Goal: Information Seeking & Learning: Find specific fact

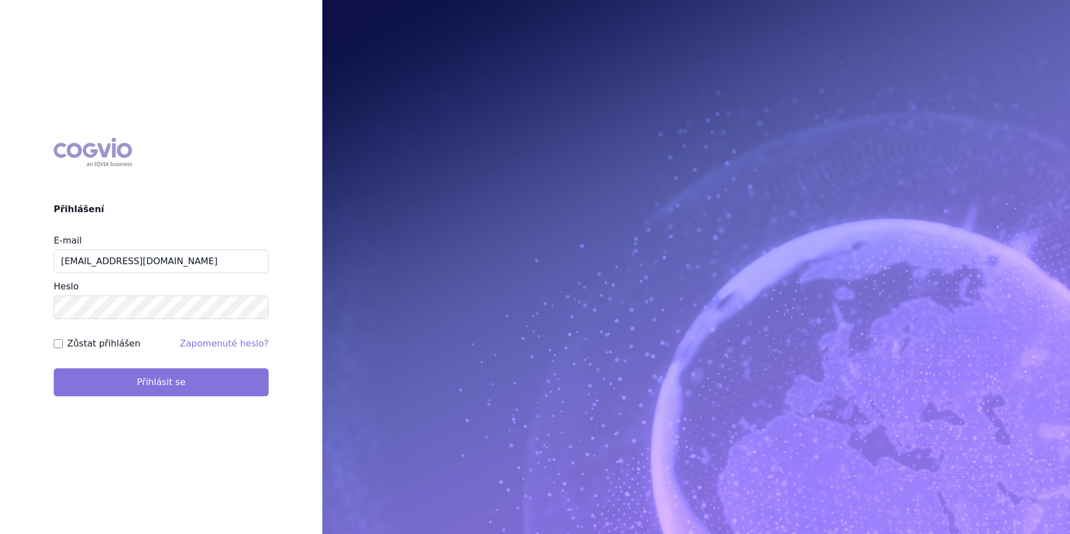
click at [148, 386] on button "Přihlásit se" at bounding box center [161, 382] width 215 height 28
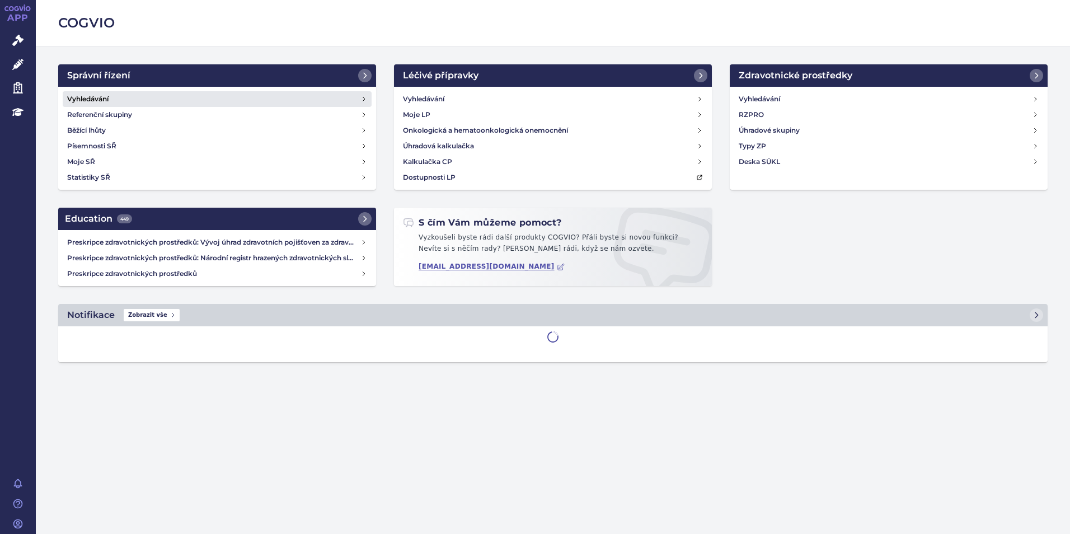
click at [136, 92] on link "Vyhledávání" at bounding box center [217, 99] width 309 height 16
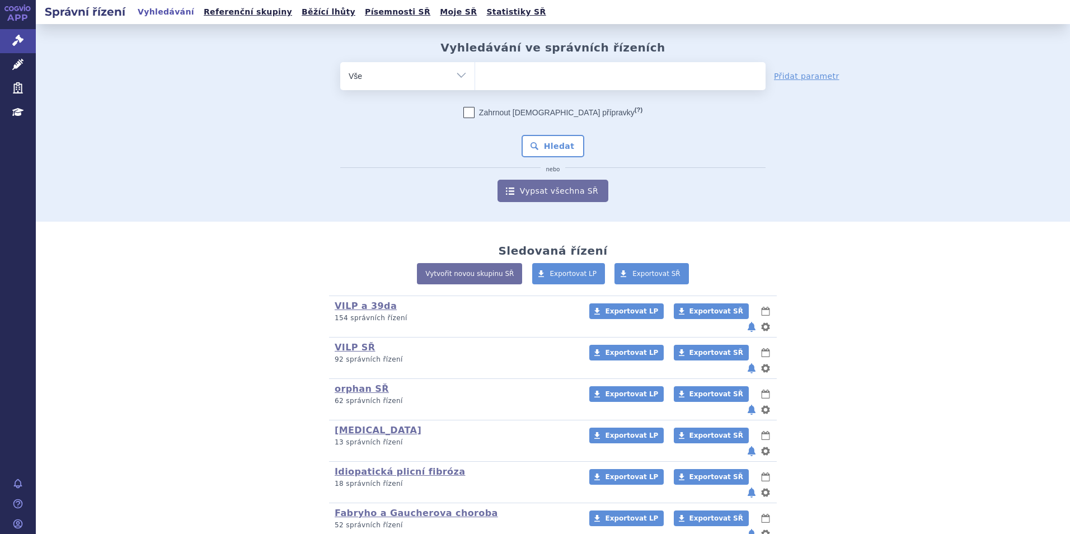
click at [536, 67] on ul at bounding box center [620, 73] width 290 height 23
click at [475, 67] on select at bounding box center [474, 76] width 1 height 28
type input "vy"
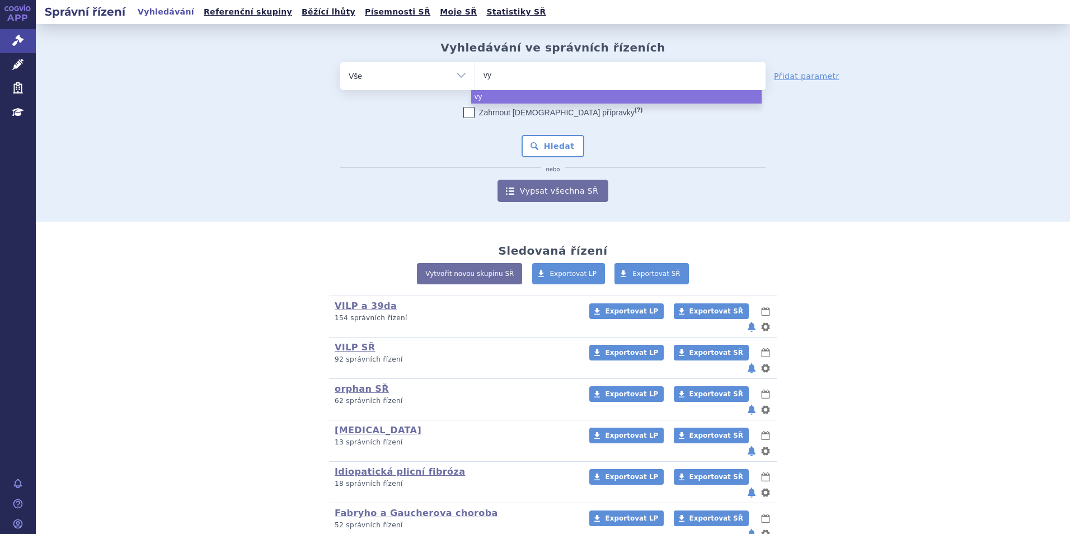
type input "vyd"
type input "vydura"
select select "vydura"
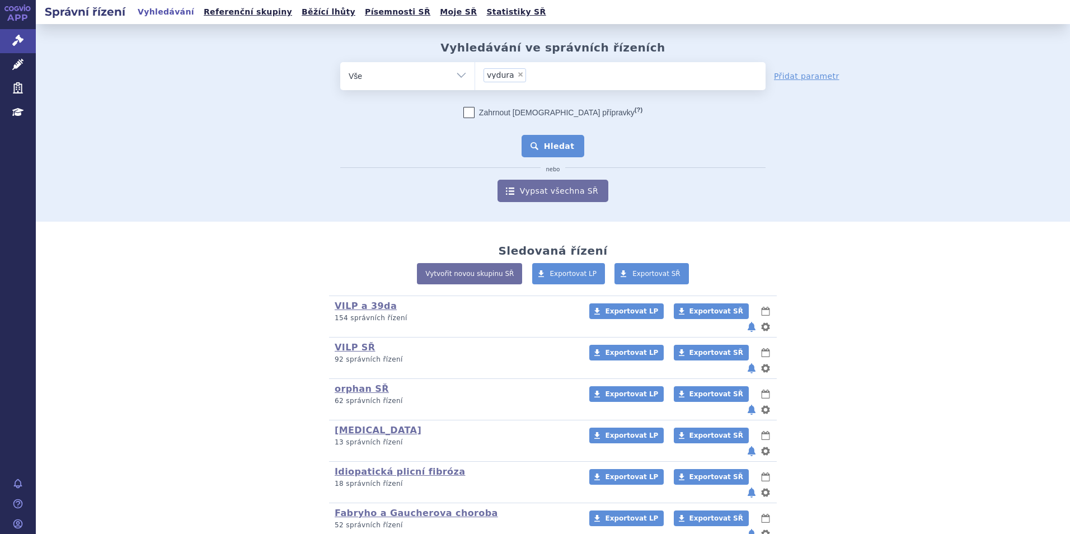
click at [538, 145] on button "Hledat" at bounding box center [552, 146] width 63 height 22
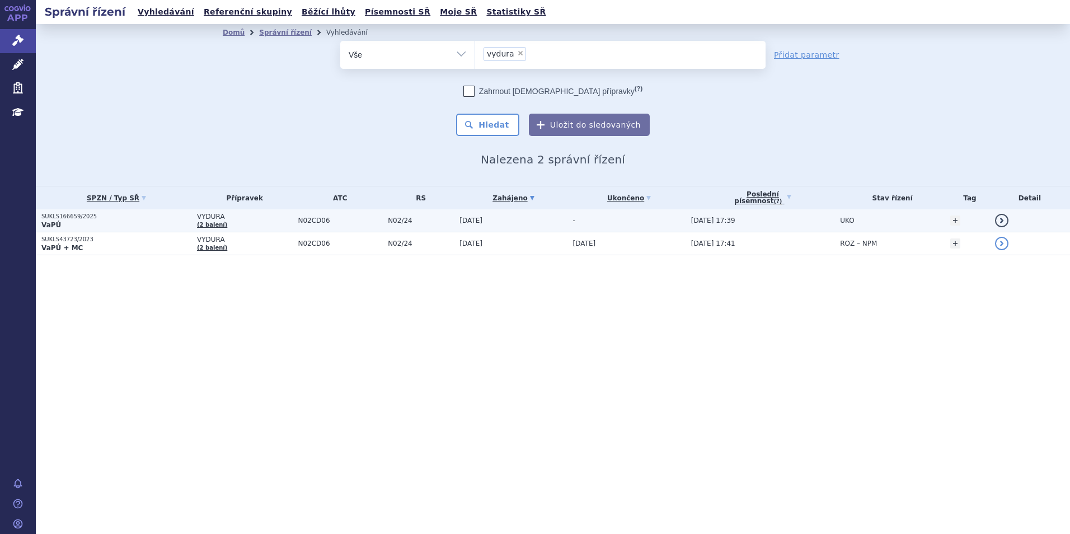
click at [144, 216] on p "SUKLS166659/2025" at bounding box center [116, 217] width 150 height 8
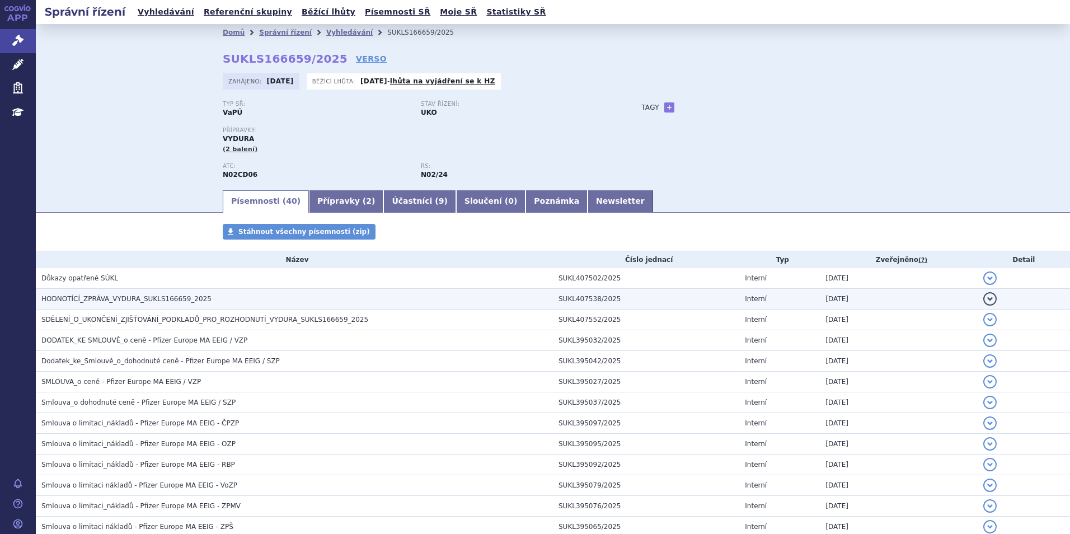
click at [144, 298] on span "HODNOTÍCÍ_ZPRÁVA_VYDURA_SUKLS166659_2025" at bounding box center [126, 299] width 170 height 8
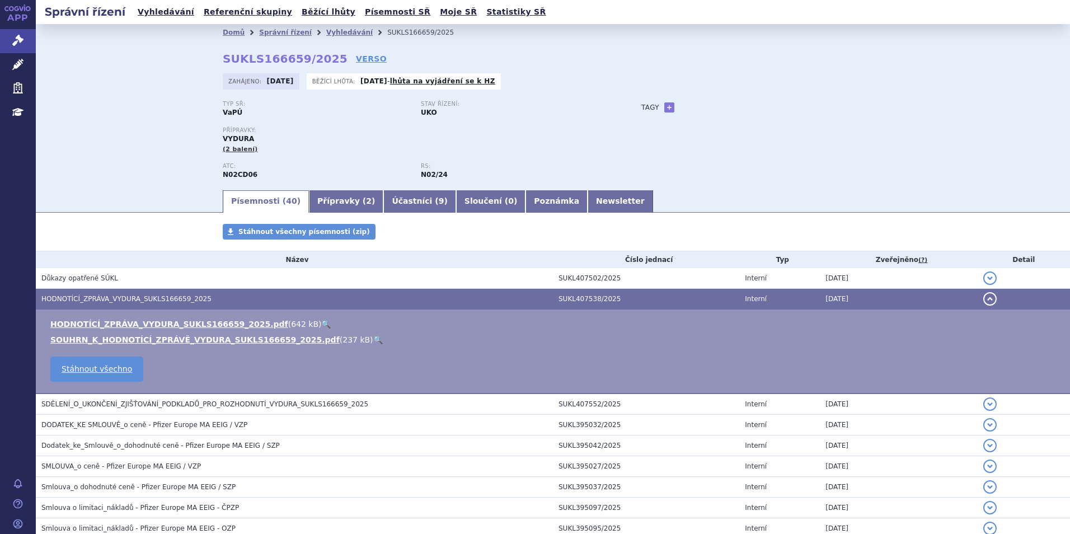
click at [321, 319] on link "🔍" at bounding box center [326, 323] width 10 height 9
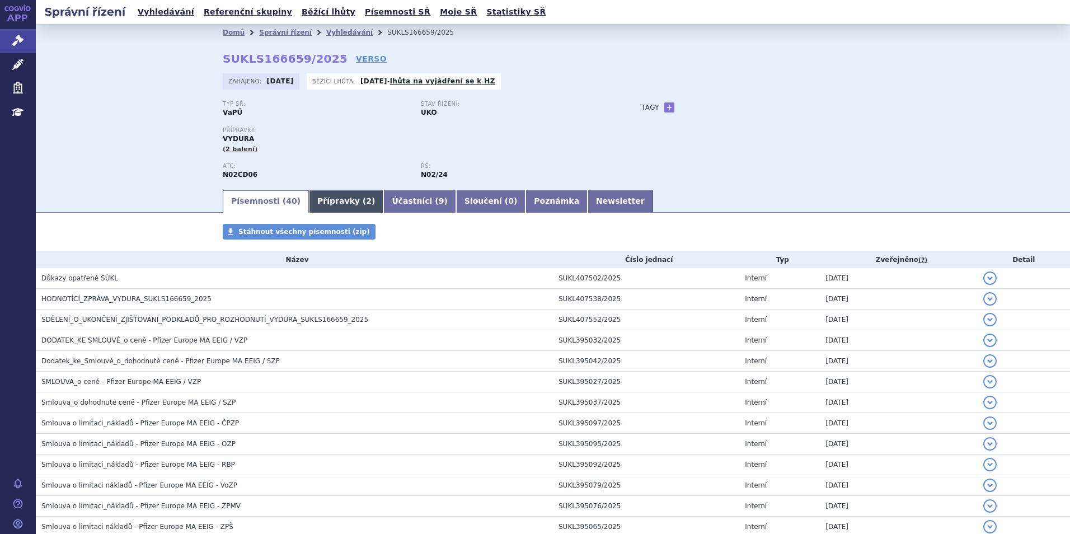
click at [321, 201] on link "Přípravky ( 2 )" at bounding box center [346, 201] width 74 height 22
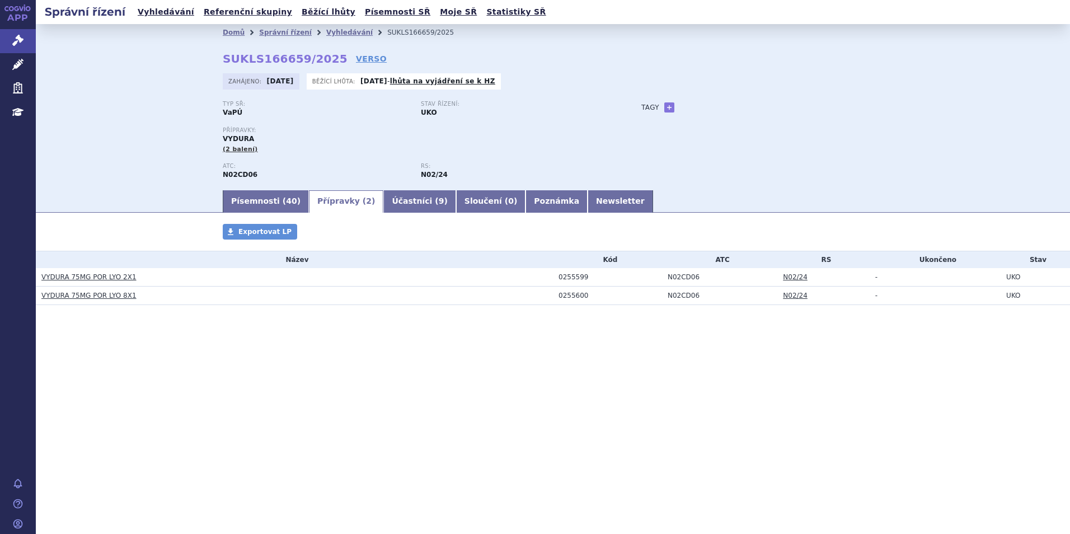
click at [91, 278] on link "VYDURA 75MG POR LYO 2X1" at bounding box center [88, 277] width 95 height 8
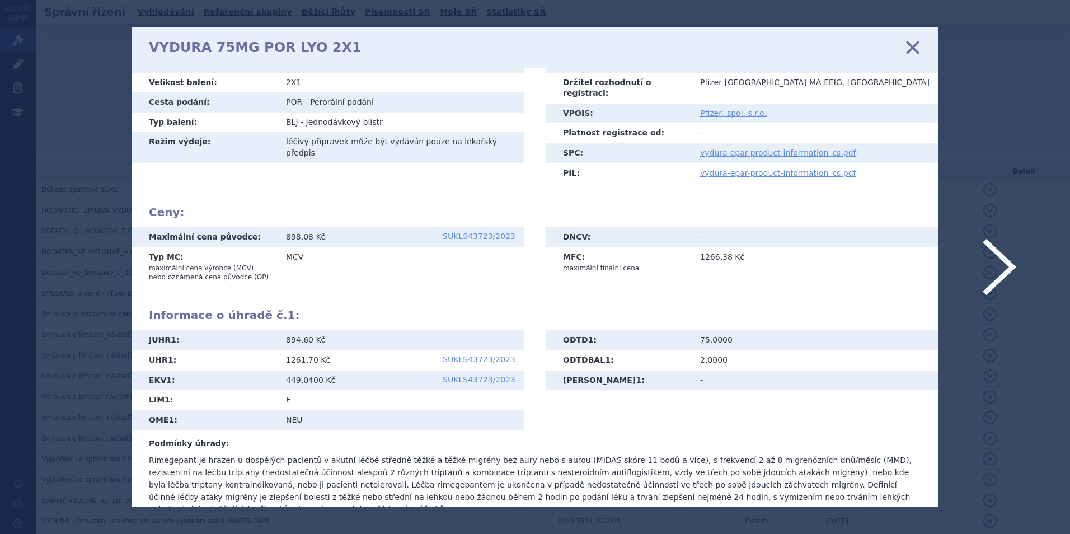
scroll to position [114, 0]
click at [913, 48] on icon at bounding box center [912, 46] width 23 height 23
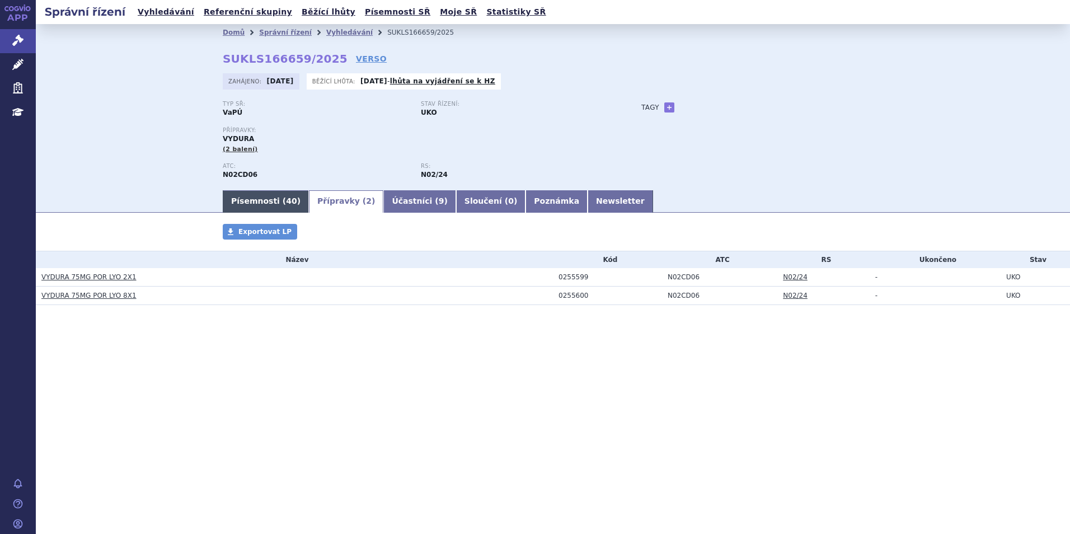
click at [267, 192] on link "Písemnosti ( 40 )" at bounding box center [266, 201] width 86 height 22
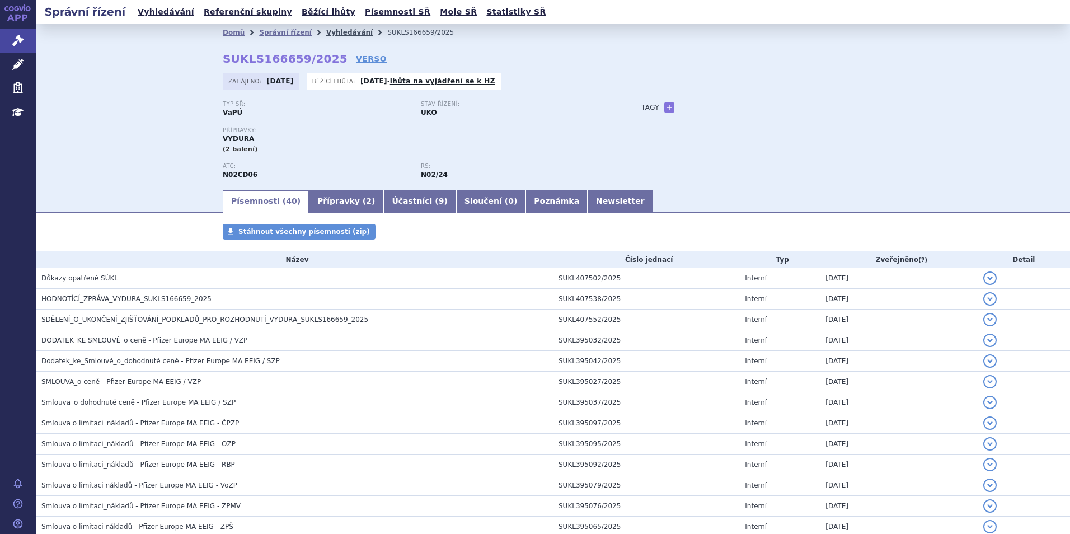
click at [337, 30] on link "Vyhledávání" at bounding box center [349, 33] width 46 height 8
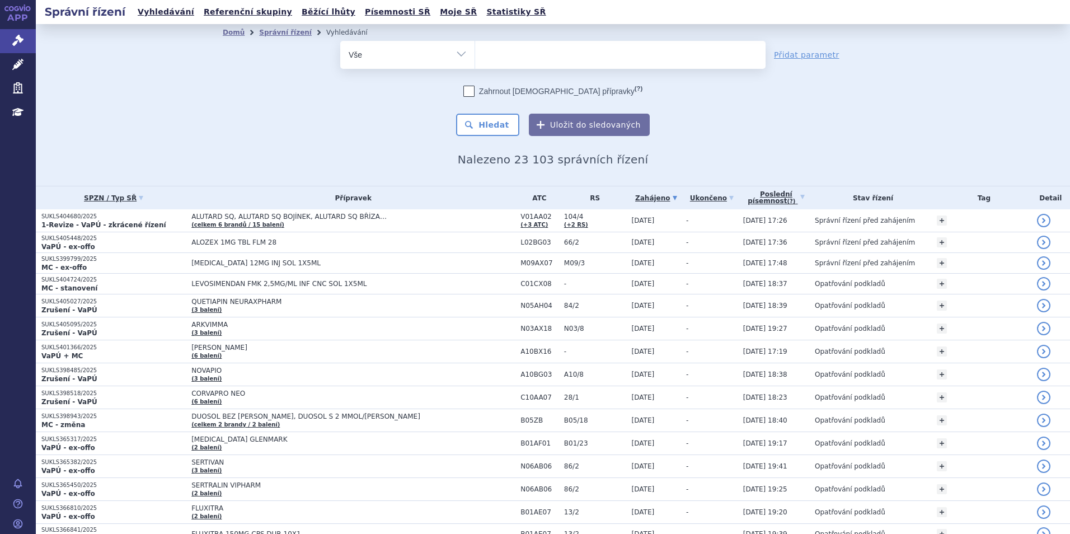
click at [508, 53] on ul at bounding box center [620, 52] width 290 height 23
click at [475, 53] on select at bounding box center [474, 54] width 1 height 28
type input "fab"
type input "fabha"
type input "fabhal"
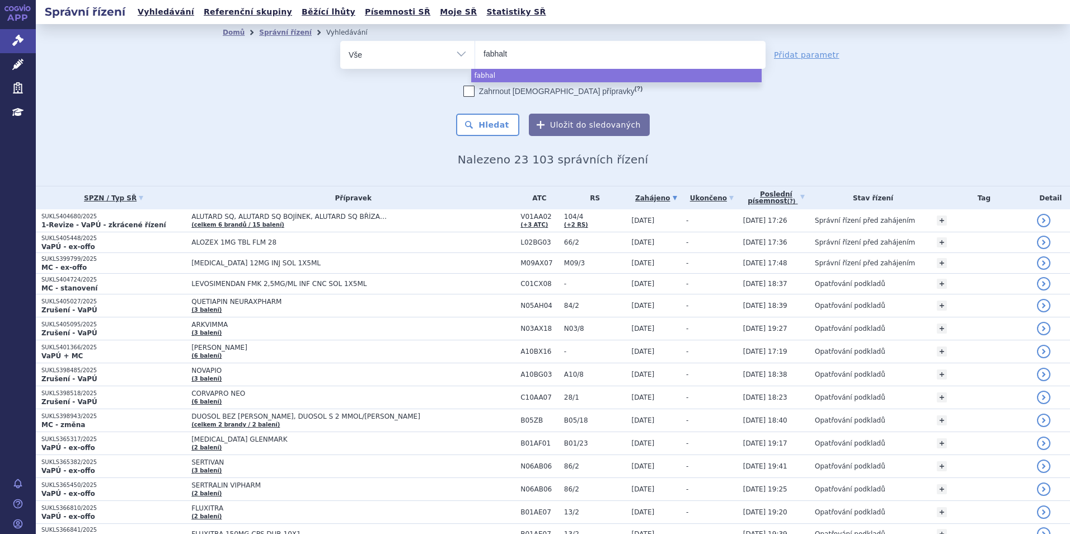
type input "fabhalta"
select select "fabhalta"
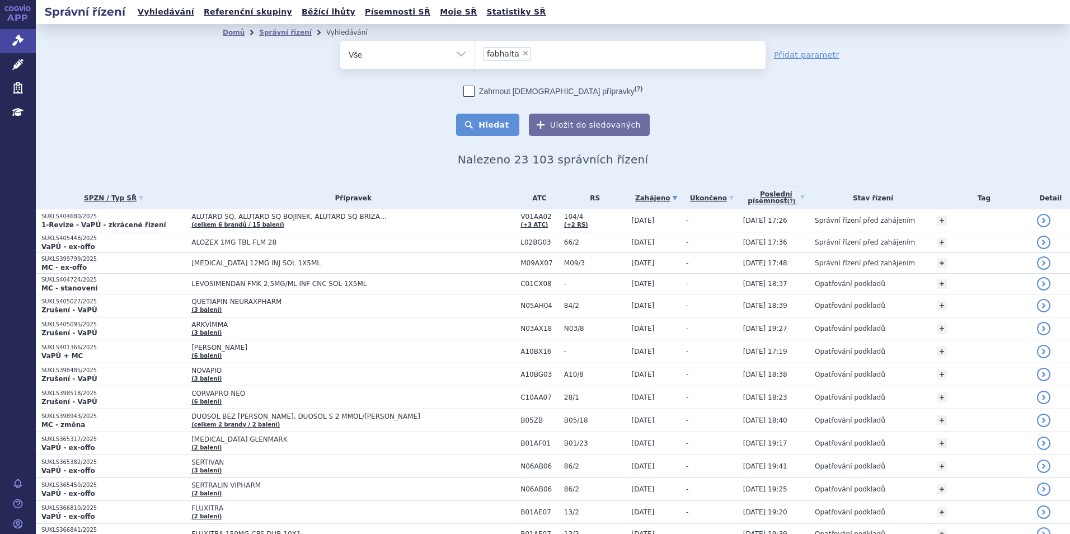
click at [503, 133] on button "Hledat" at bounding box center [487, 125] width 63 height 22
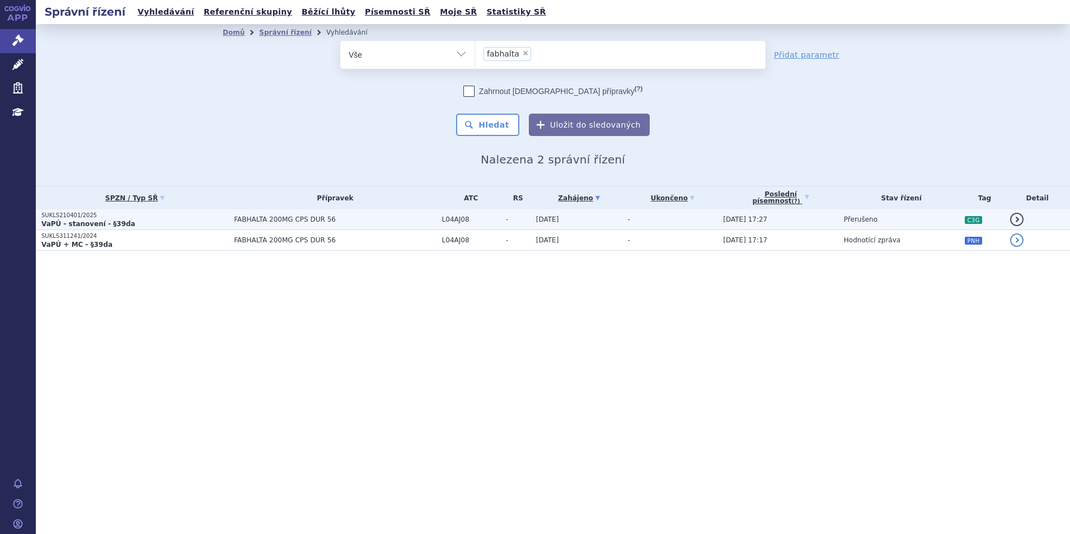
click at [138, 224] on p "VaPÚ - stanovení - §39da" at bounding box center [134, 223] width 187 height 9
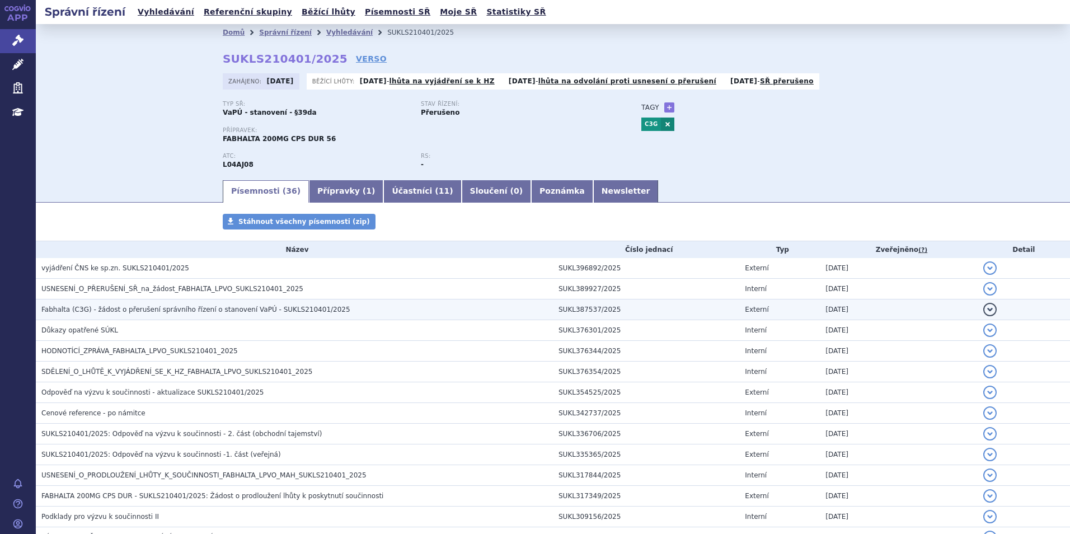
click at [173, 304] on h3 "Fabhalta (C3G) - žádost o přerušení správního řízení o stanovení VaPÚ - SUKLS21…" at bounding box center [296, 309] width 511 height 11
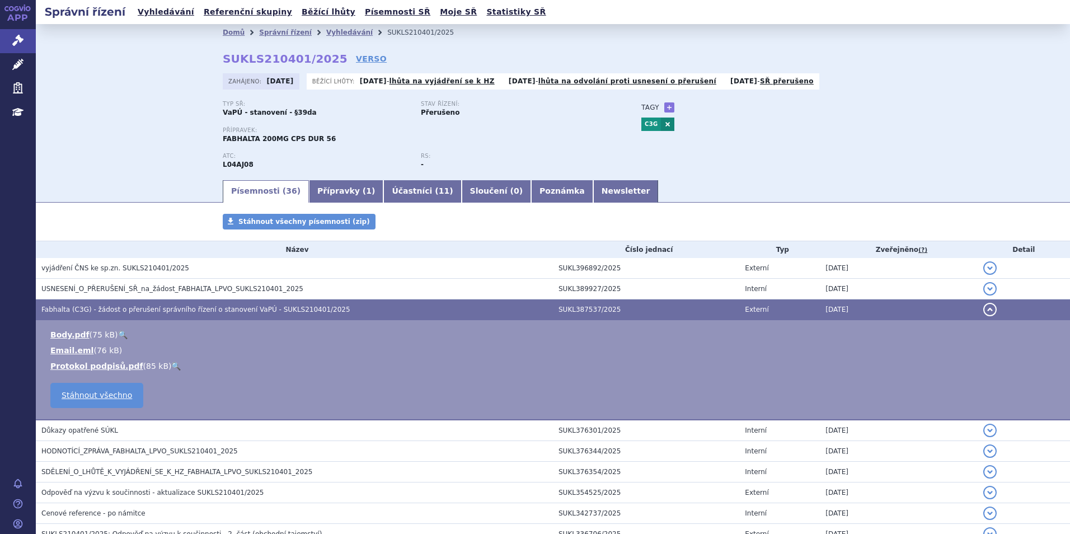
click at [119, 331] on link "🔍" at bounding box center [123, 334] width 10 height 9
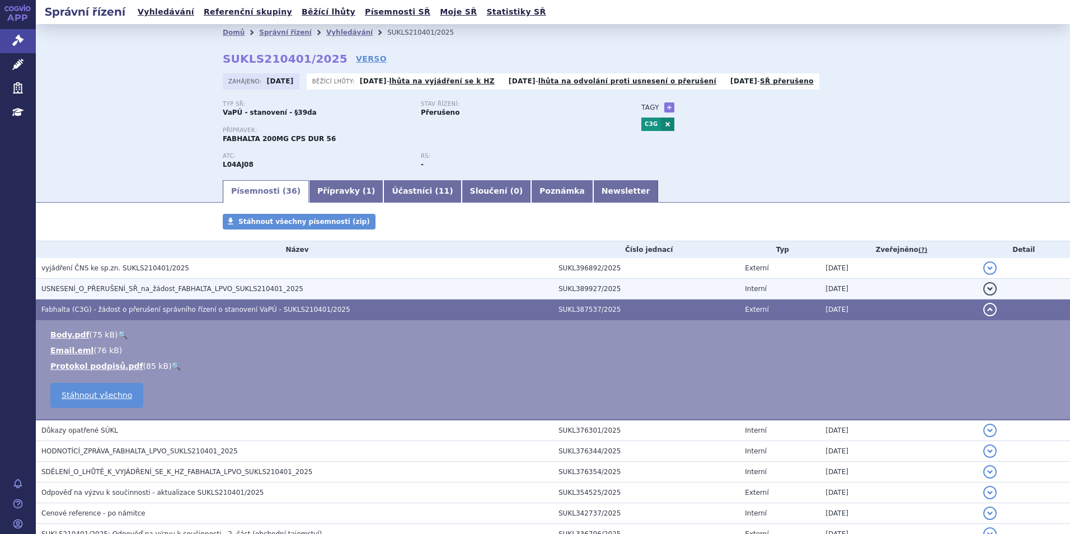
click at [152, 285] on span "USNESENÍ_O_PŘERUŠENÍ_SŘ_na_žádost_FABHALTA_LPVO_SUKLS210401_2025" at bounding box center [172, 289] width 262 height 8
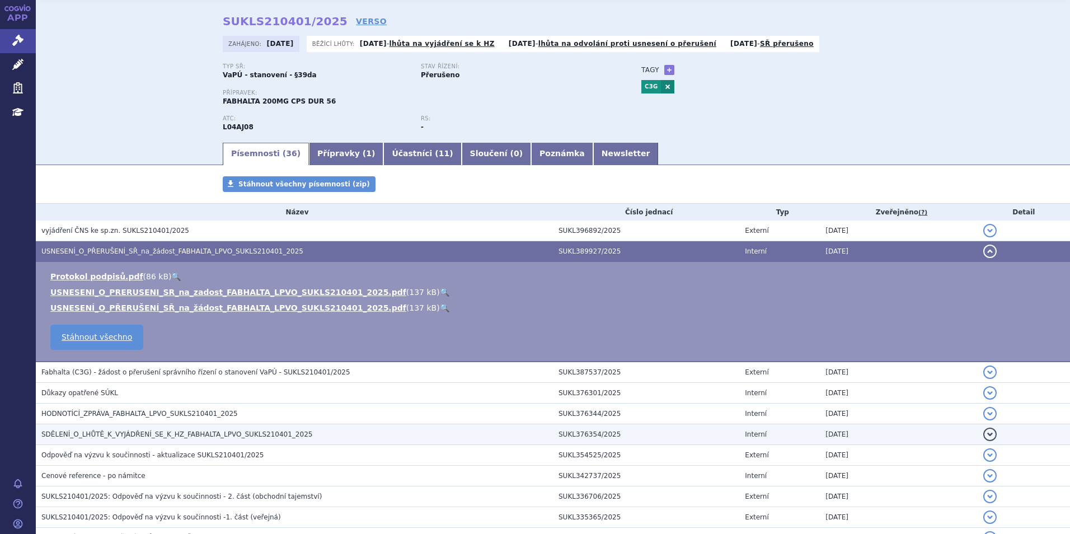
scroll to position [56, 0]
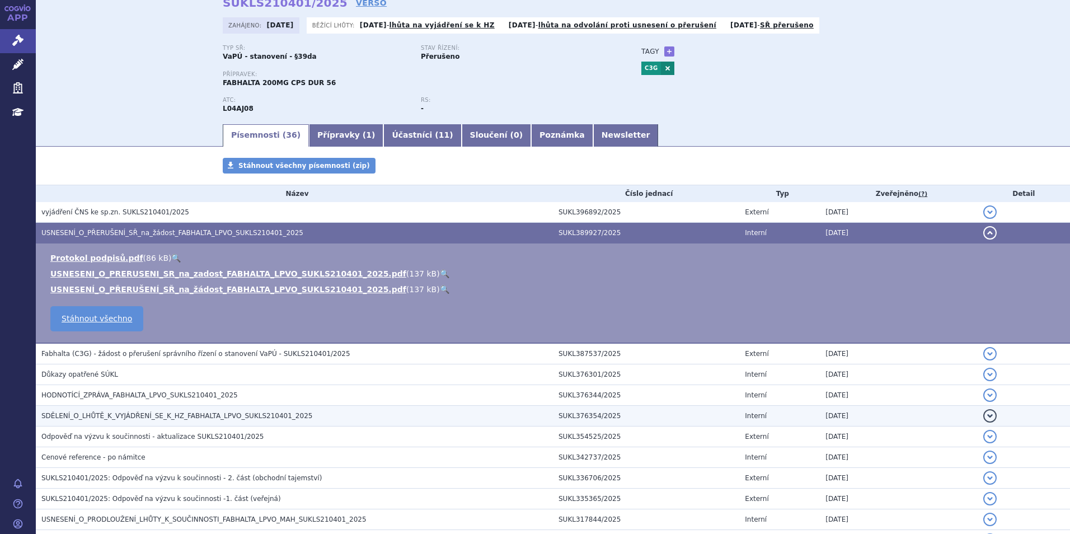
click at [148, 414] on span "SDĚLENÍ_O_LHŮTĚ_K_VYJÁDŘENÍ_SE_K_HZ_FABHALTA_LPVO_SUKLS210401_2025" at bounding box center [176, 416] width 271 height 8
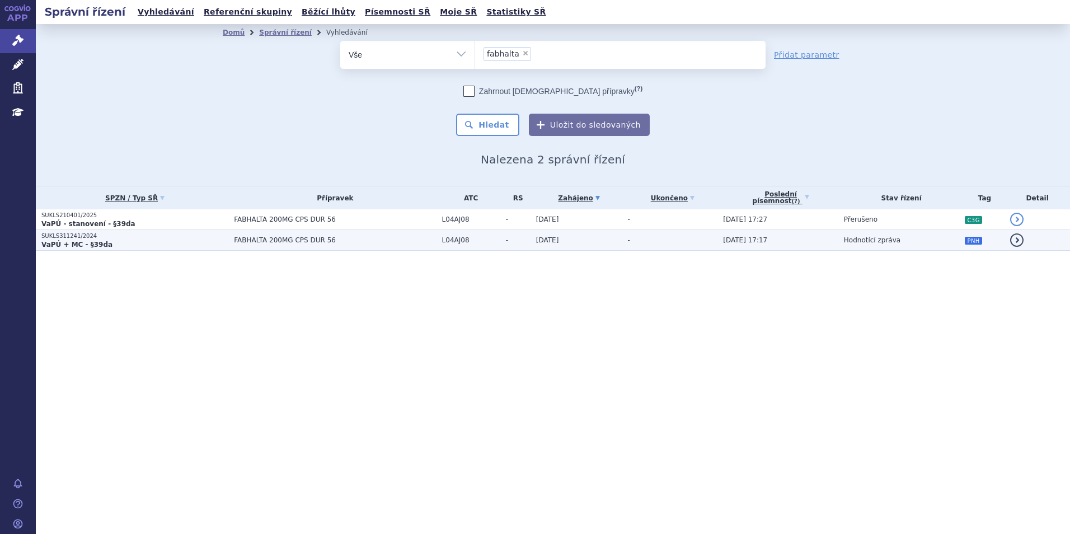
click at [167, 235] on p "SUKLS311241/2024" at bounding box center [134, 236] width 187 height 8
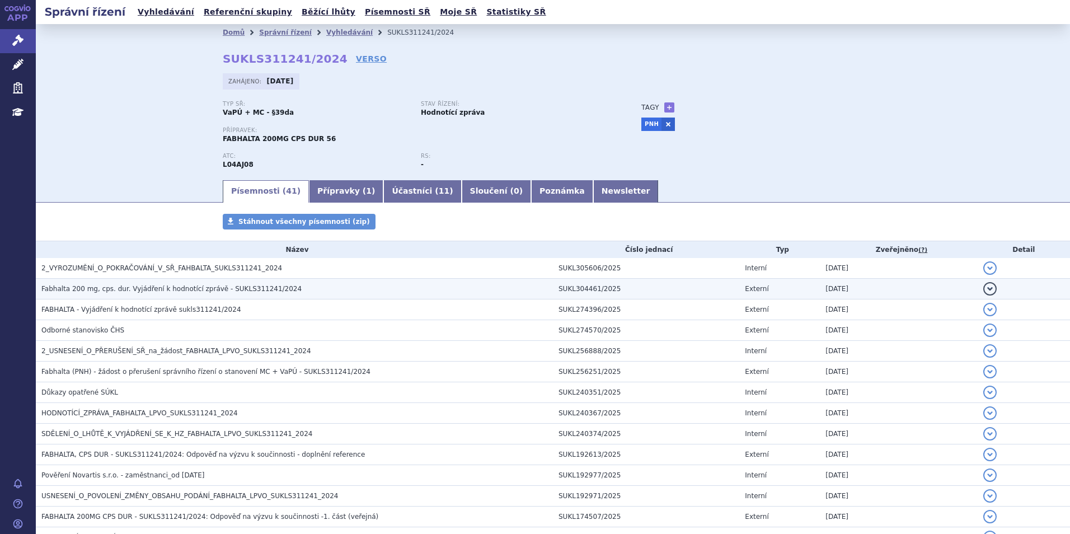
click at [237, 285] on span "Fabhalta 200 mg, cps. dur. Vyjádření k hodnotící zprávě - SUKLS311241/2024" at bounding box center [171, 289] width 260 height 8
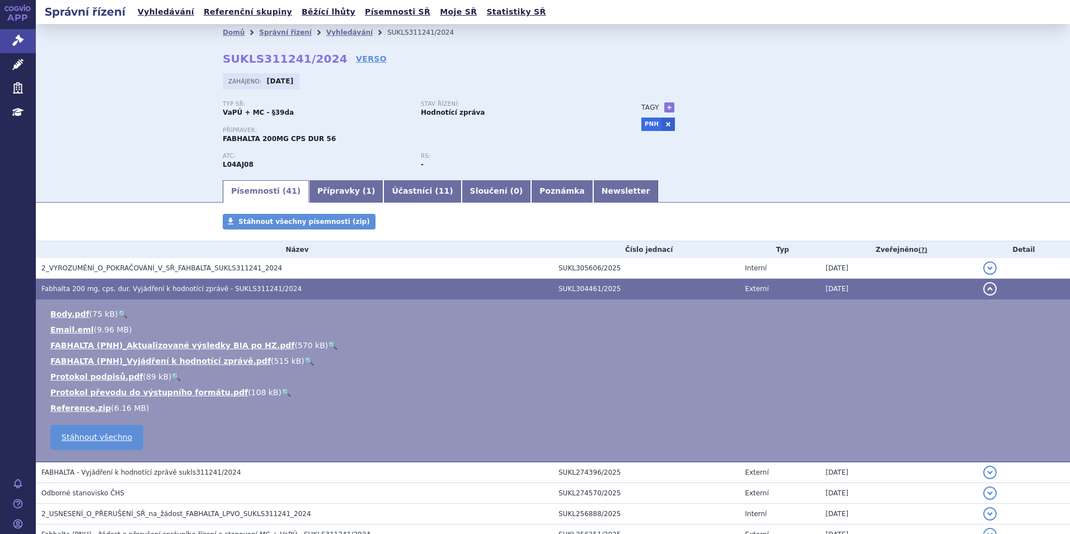
click at [328, 344] on link "🔍" at bounding box center [333, 345] width 10 height 9
click at [326, 33] on link "Vyhledávání" at bounding box center [349, 33] width 46 height 8
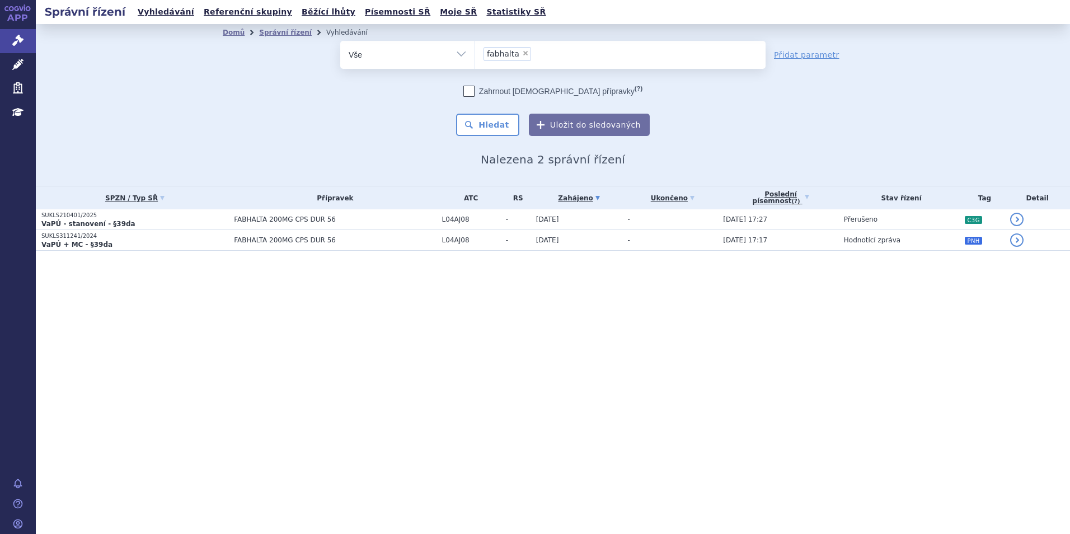
click at [522, 54] on span "×" at bounding box center [525, 53] width 7 height 7
click at [475, 54] on select "fabhalta" at bounding box center [474, 54] width 1 height 28
select select
click at [519, 54] on ul at bounding box center [620, 52] width 290 height 23
click at [475, 54] on select "fabhalta" at bounding box center [474, 54] width 1 height 28
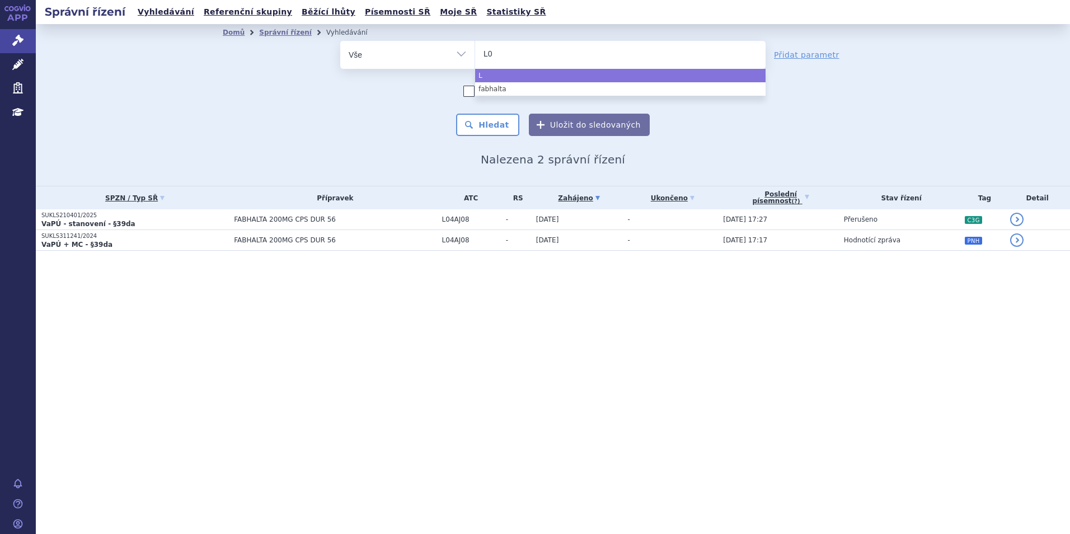
type input "L01"
type input "L01/"
type input "L01/63"
select select "L01/63"
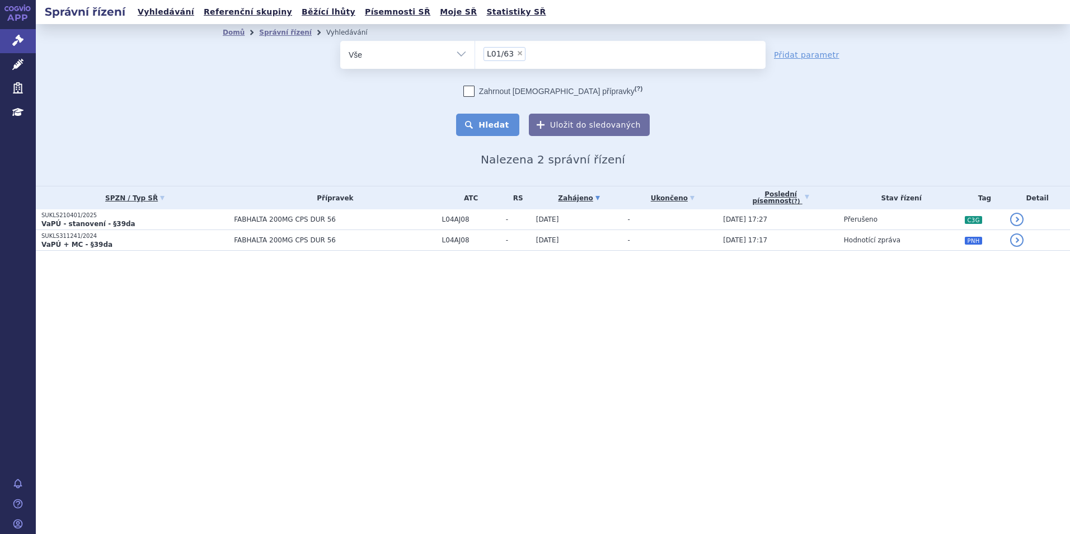
click at [483, 122] on button "Hledat" at bounding box center [487, 125] width 63 height 22
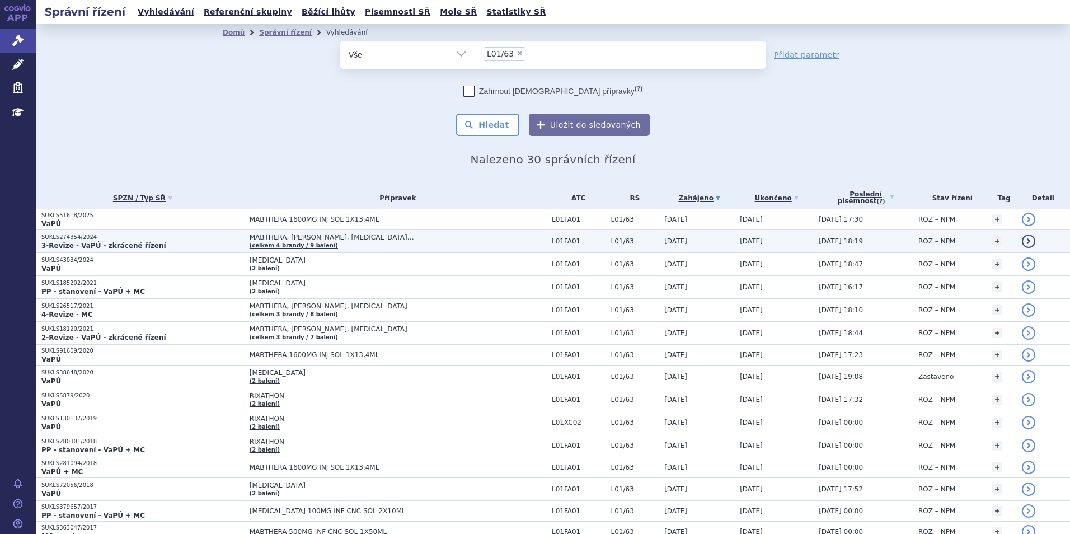
click at [186, 243] on p "3-Revize - VaPÚ - zkrácené řízení" at bounding box center [142, 245] width 203 height 9
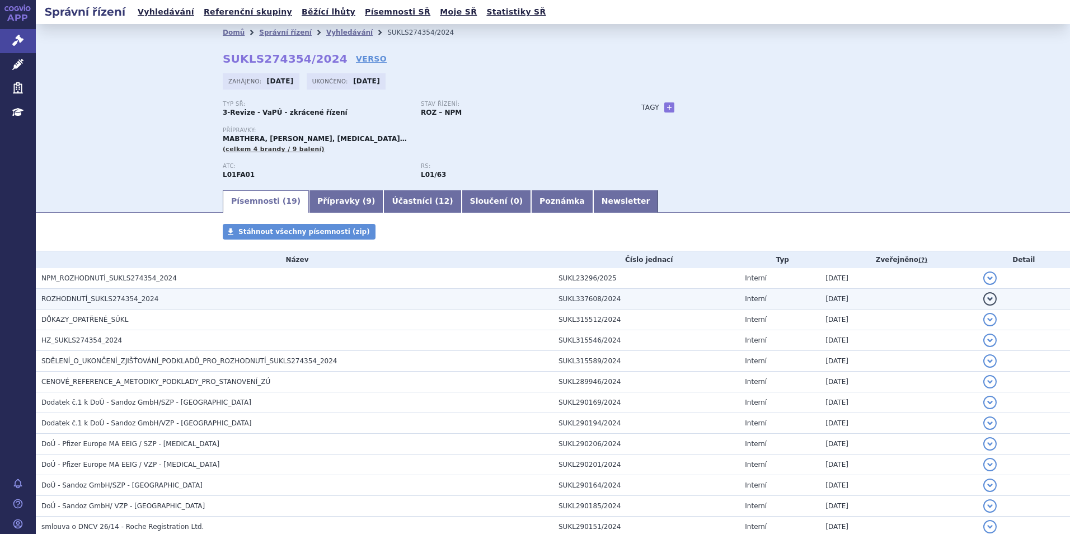
click at [95, 303] on span "ROZHODNUTÍ_SUKLS274354_2024" at bounding box center [99, 299] width 117 height 8
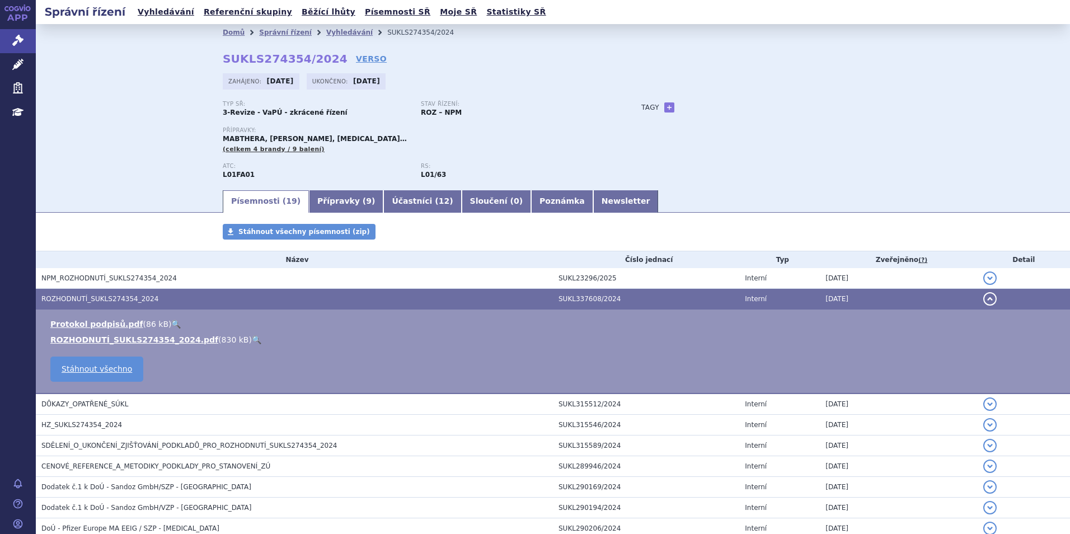
click at [252, 338] on link "🔍" at bounding box center [257, 339] width 10 height 9
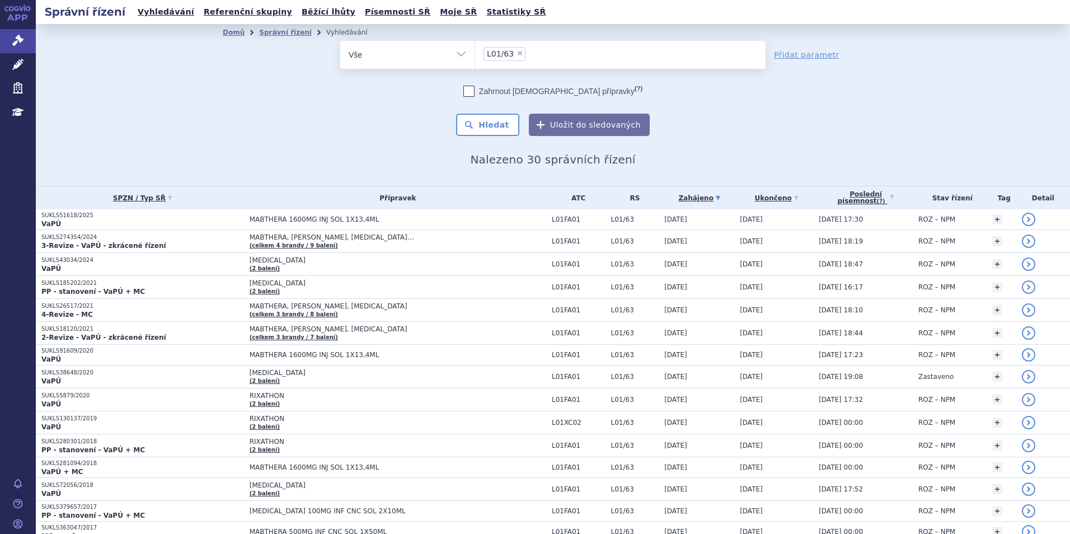
click at [308, 114] on div "odstranit Vše Spisová značka Typ SŘ" at bounding box center [553, 88] width 660 height 95
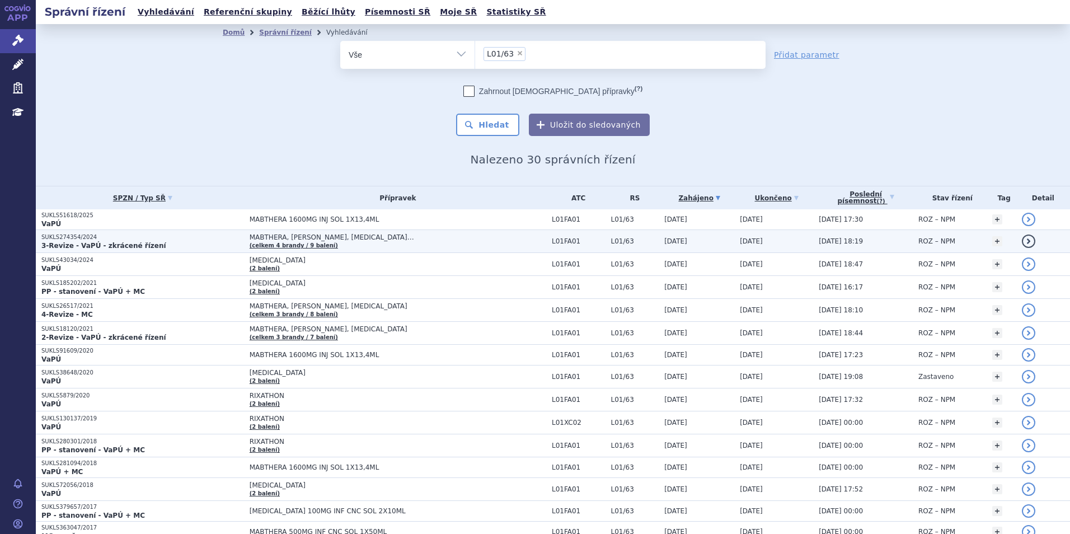
click at [149, 247] on p "3-Revize - VaPÚ - zkrácené řízení" at bounding box center [142, 245] width 203 height 9
